Goal: Navigation & Orientation: Find specific page/section

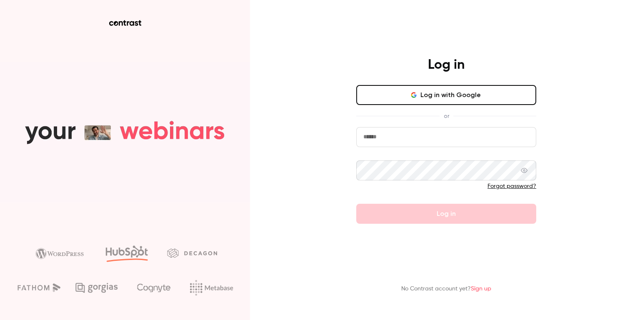
click at [422, 134] on input "email" at bounding box center [446, 137] width 180 height 20
type input "**********"
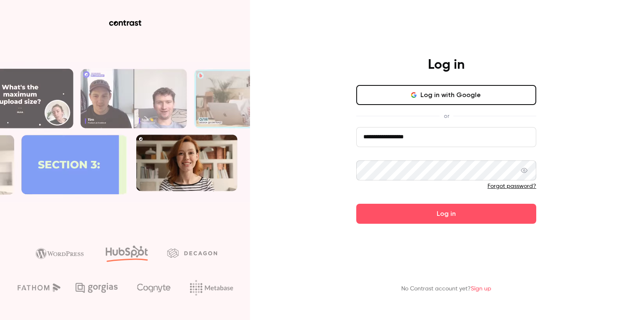
click at [356, 204] on button "Log in" at bounding box center [446, 214] width 180 height 20
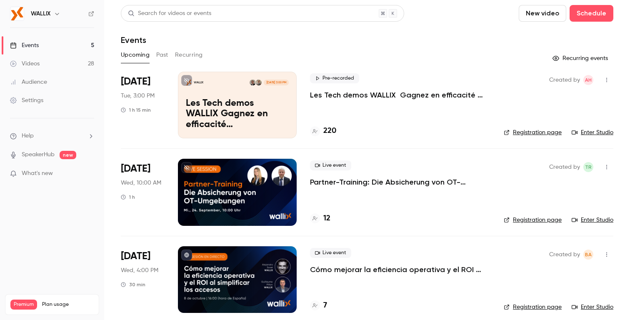
click at [45, 13] on h6 "WALLIX" at bounding box center [41, 14] width 20 height 8
click at [60, 13] on icon "button" at bounding box center [57, 13] width 7 height 7
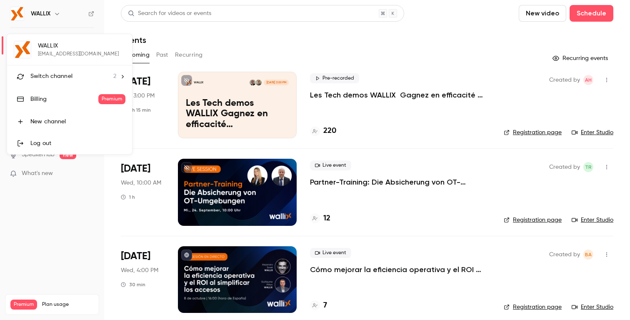
click at [58, 70] on li "Switch channel 2" at bounding box center [69, 76] width 125 height 22
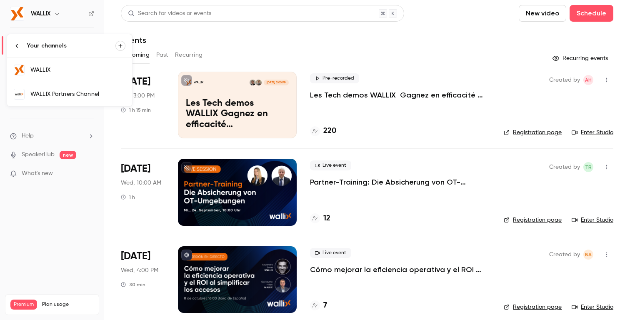
click at [55, 90] on div "WALLIX Partners Channel" at bounding box center [77, 94] width 95 height 8
